Goal: Find specific page/section: Find specific page/section

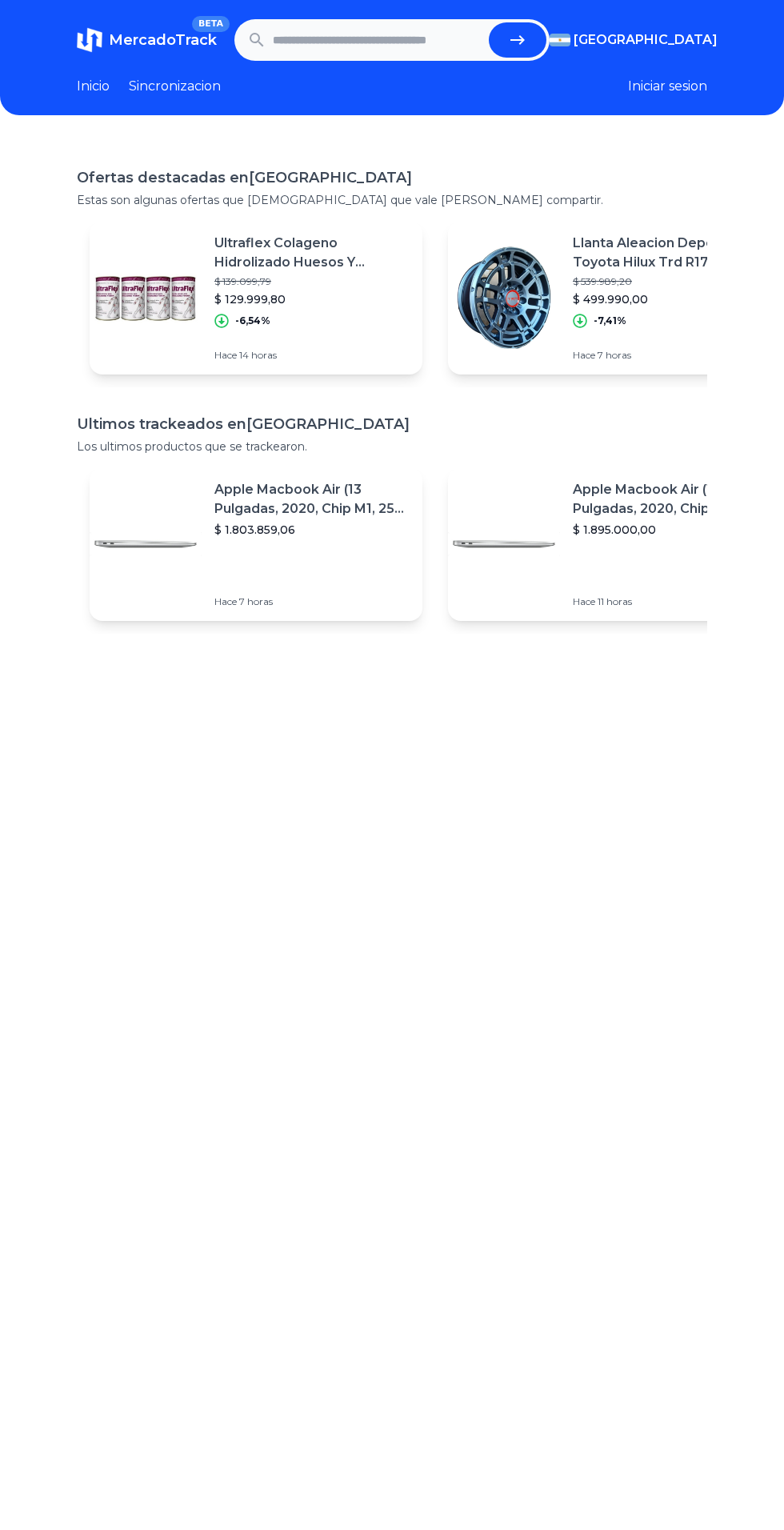
click at [219, 86] on link "Sincronizacion" at bounding box center [175, 86] width 92 height 19
click at [0, 0] on div "[GEOGRAPHIC_DATA]" at bounding box center [0, 0] width 0 height 0
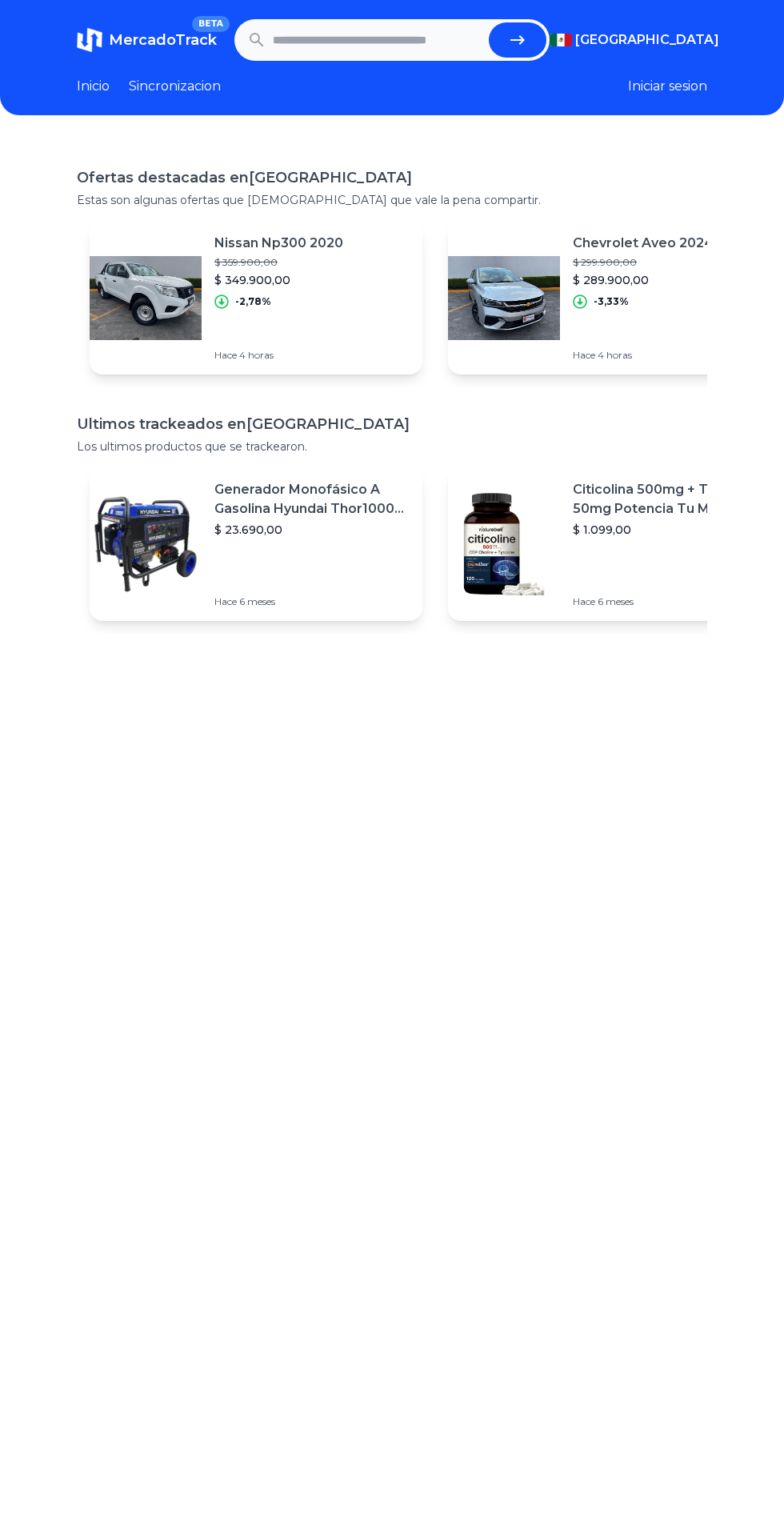
click at [642, 807] on div "Ofertas destacadas en [GEOGRAPHIC_DATA] Estas son algunas ofertas que [DEMOGRAP…" at bounding box center [392, 906] width 784 height 1530
click at [219, 94] on link "Sincronizacion" at bounding box center [175, 86] width 92 height 19
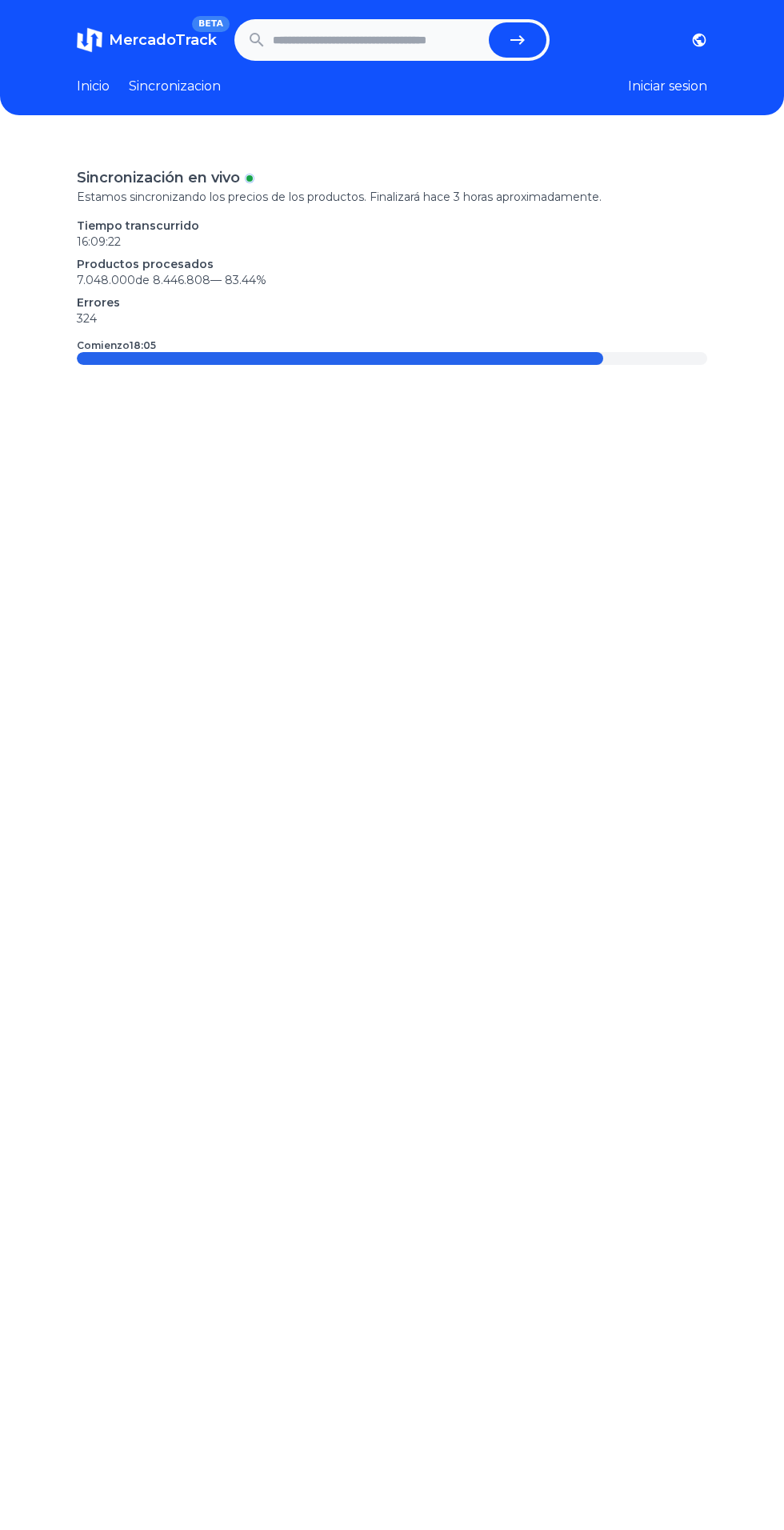
click at [202, 93] on link "Sincronizacion" at bounding box center [175, 86] width 92 height 19
